Goal: Task Accomplishment & Management: Manage account settings

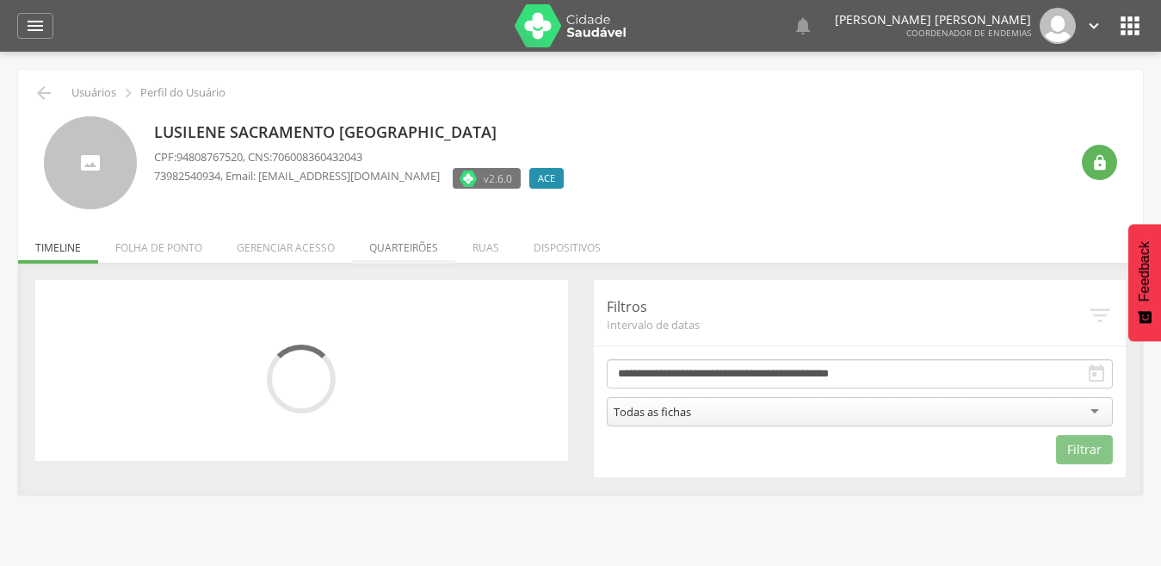
click at [396, 247] on li "Quarteirões" at bounding box center [403, 243] width 103 height 40
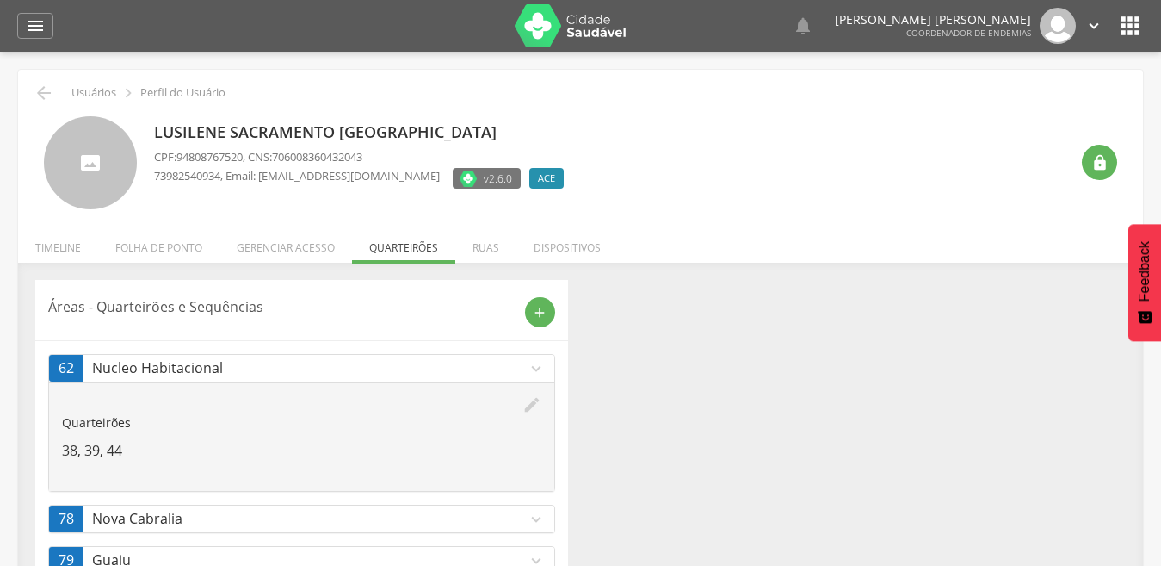
click at [530, 405] on icon "edit" at bounding box center [532, 404] width 19 height 19
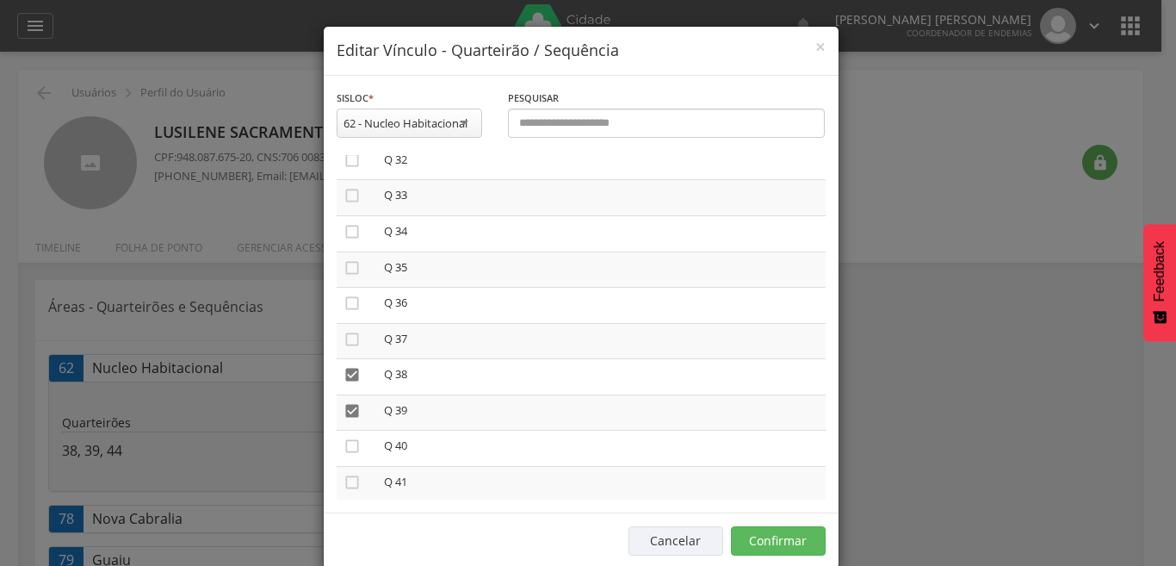
scroll to position [1171, 0]
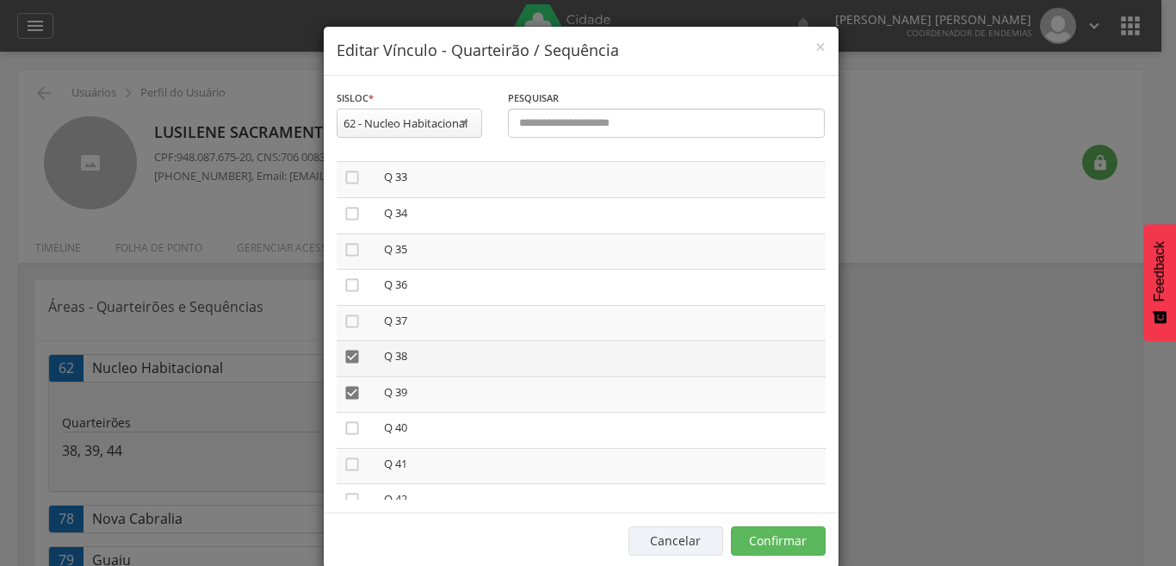
click at [348, 352] on icon "" at bounding box center [351, 356] width 17 height 17
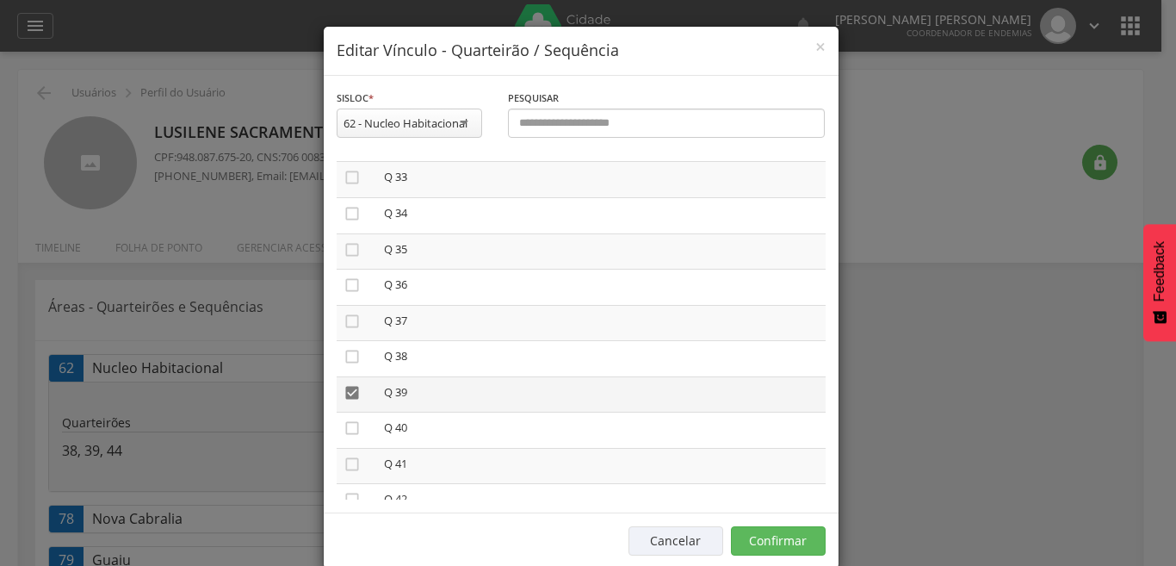
click at [344, 384] on icon "" at bounding box center [351, 392] width 17 height 17
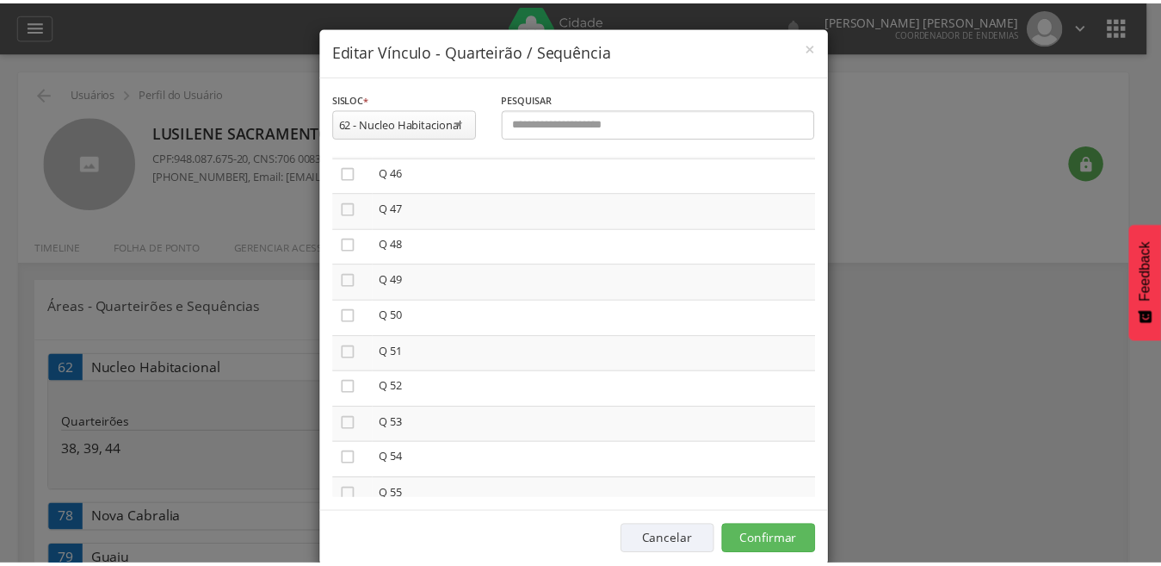
scroll to position [1653, 0]
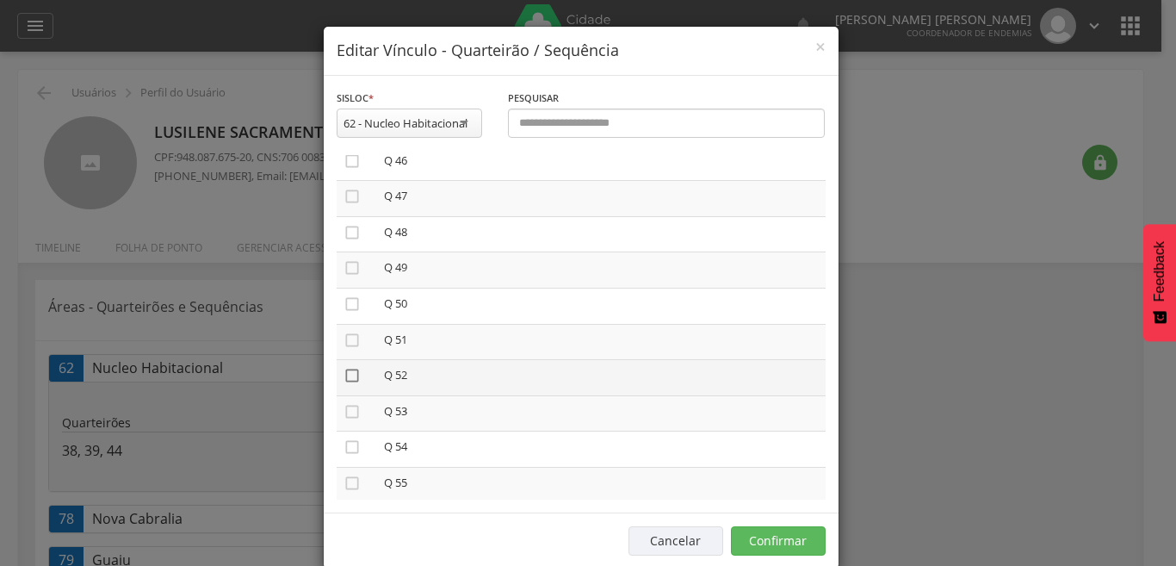
click at [349, 372] on icon "" at bounding box center [351, 375] width 17 height 17
click at [343, 415] on icon "" at bounding box center [351, 411] width 17 height 17
click at [345, 409] on icon "" at bounding box center [351, 411] width 17 height 17
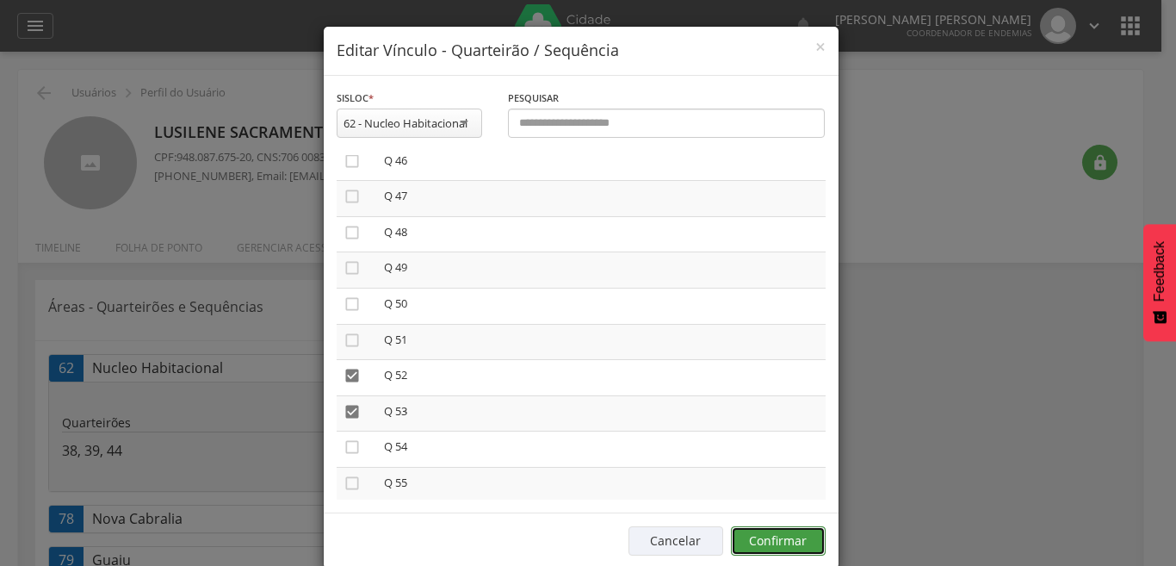
click at [764, 535] on button "Confirmar" at bounding box center [778, 540] width 95 height 29
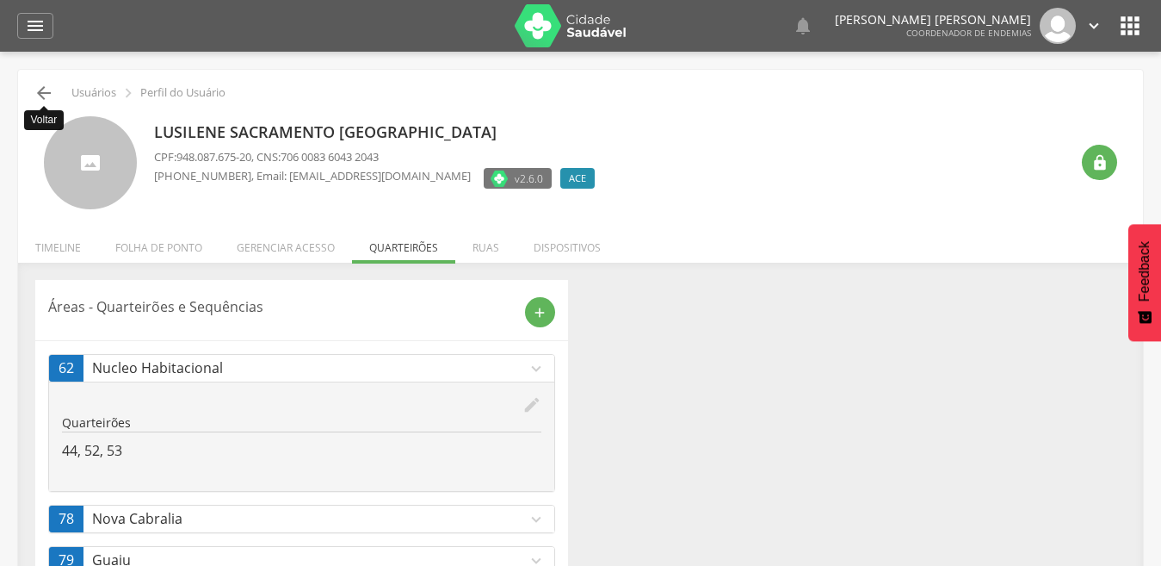
click at [39, 86] on icon "" at bounding box center [44, 93] width 21 height 21
